Goal: Navigation & Orientation: Find specific page/section

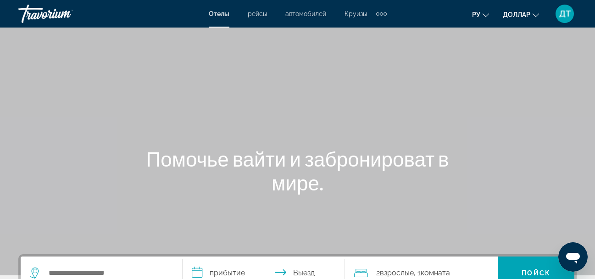
click at [382, 13] on div "Extra navigation items" at bounding box center [381, 13] width 3 height 3
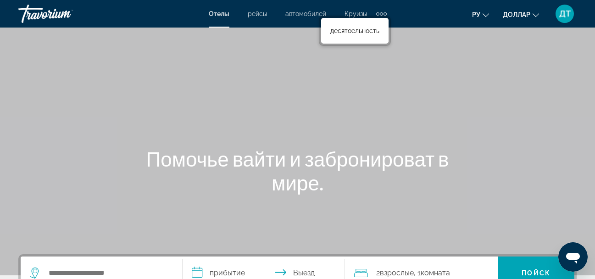
click at [251, 13] on span "рейсы" at bounding box center [257, 13] width 19 height 7
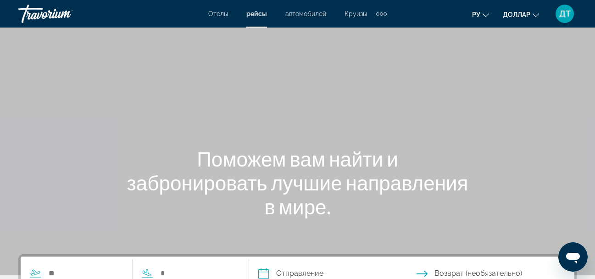
click at [292, 13] on span "автомобилей" at bounding box center [305, 13] width 41 height 7
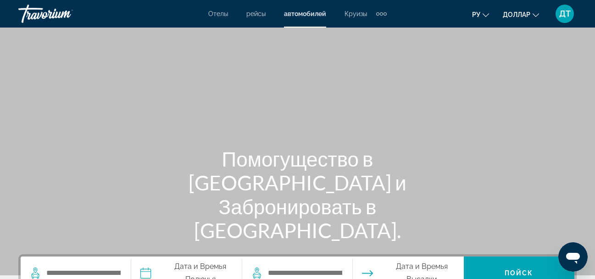
click at [356, 13] on span "Круизы" at bounding box center [356, 13] width 22 height 7
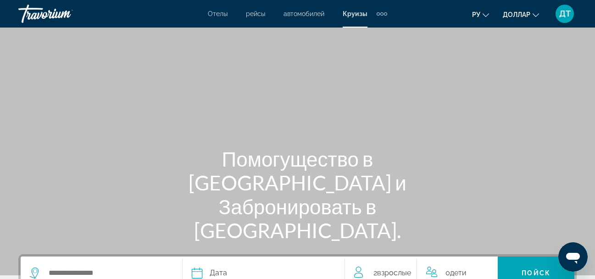
click at [378, 15] on div "Extra navigation items" at bounding box center [378, 13] width 3 height 3
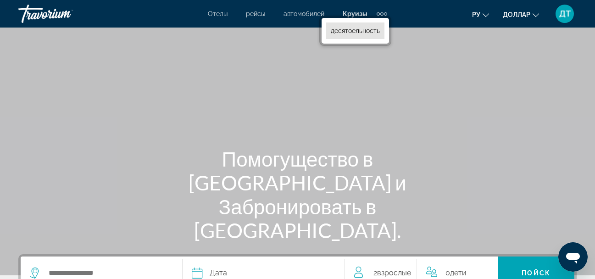
click at [372, 28] on span "десятоельность" at bounding box center [355, 30] width 49 height 7
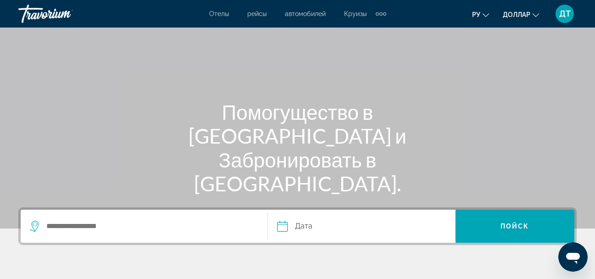
scroll to position [46, 0]
